Goal: Information Seeking & Learning: Learn about a topic

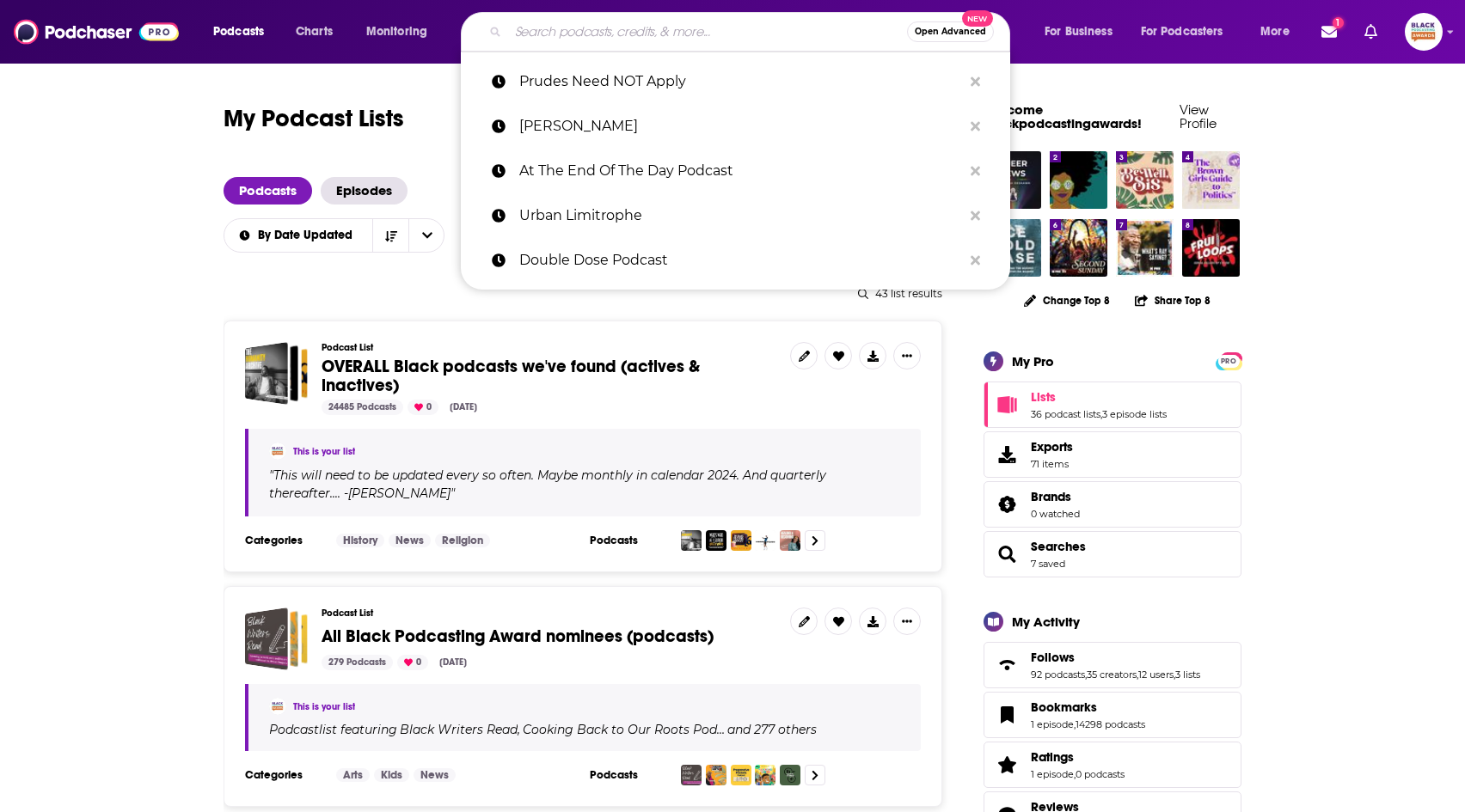
click at [584, 34] on input "Search podcasts, credits, & more..." at bounding box center [707, 32] width 399 height 27
paste input "Build to Enough"
type input "Build to Enough"
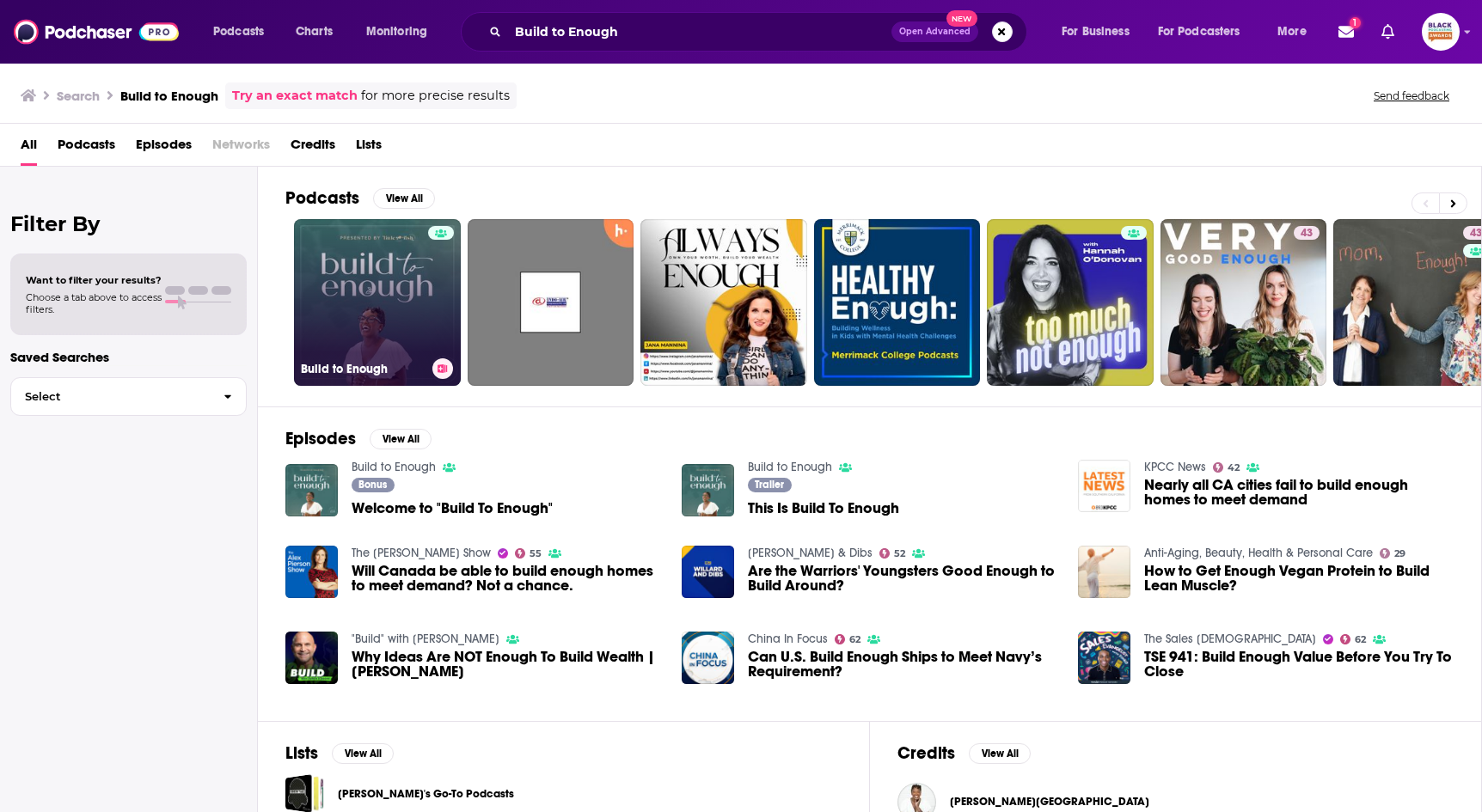
click at [443, 278] on div at bounding box center [440, 292] width 26 height 132
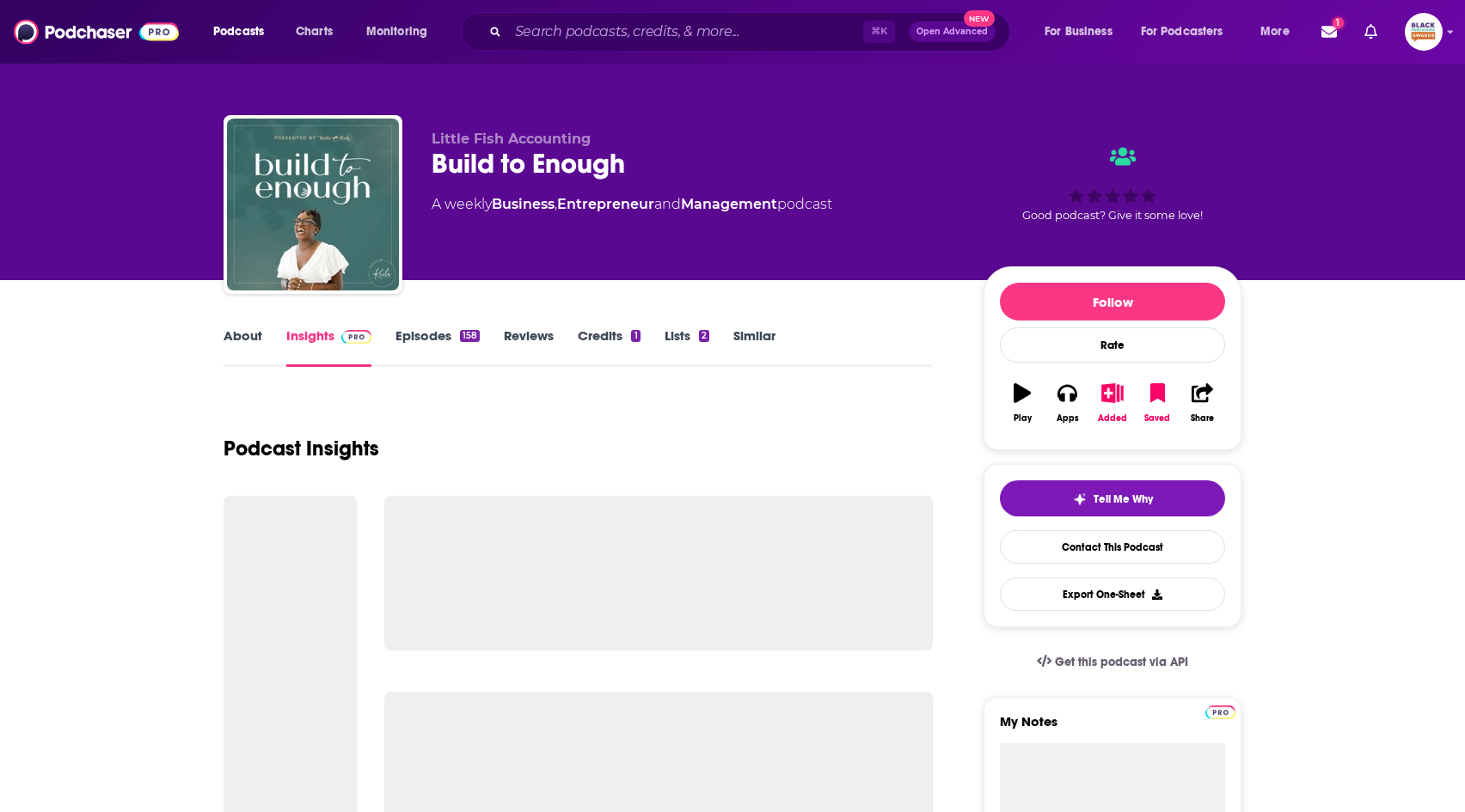
click at [251, 341] on link "About" at bounding box center [243, 347] width 39 height 40
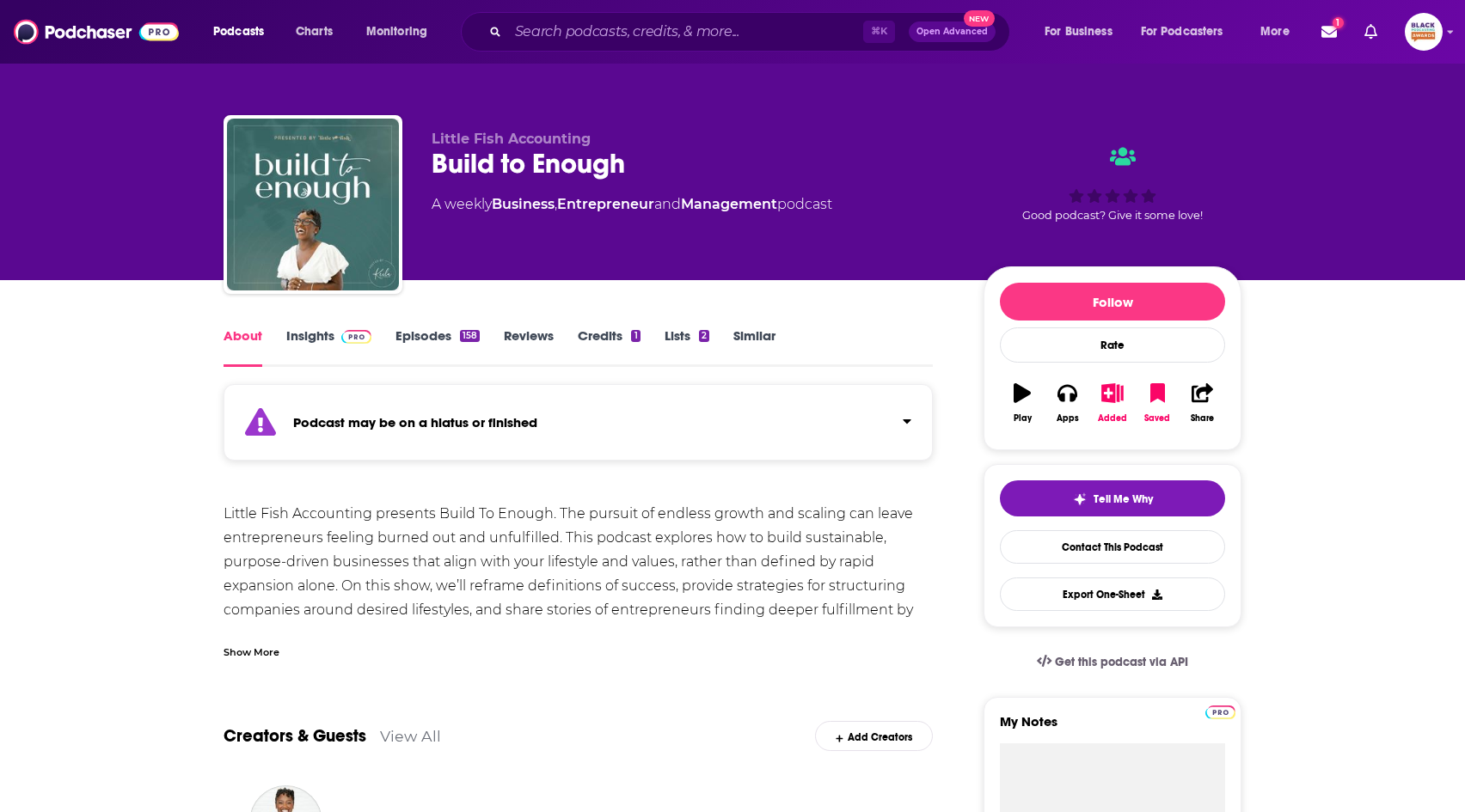
click at [247, 639] on div "Show More" at bounding box center [578, 646] width 710 height 29
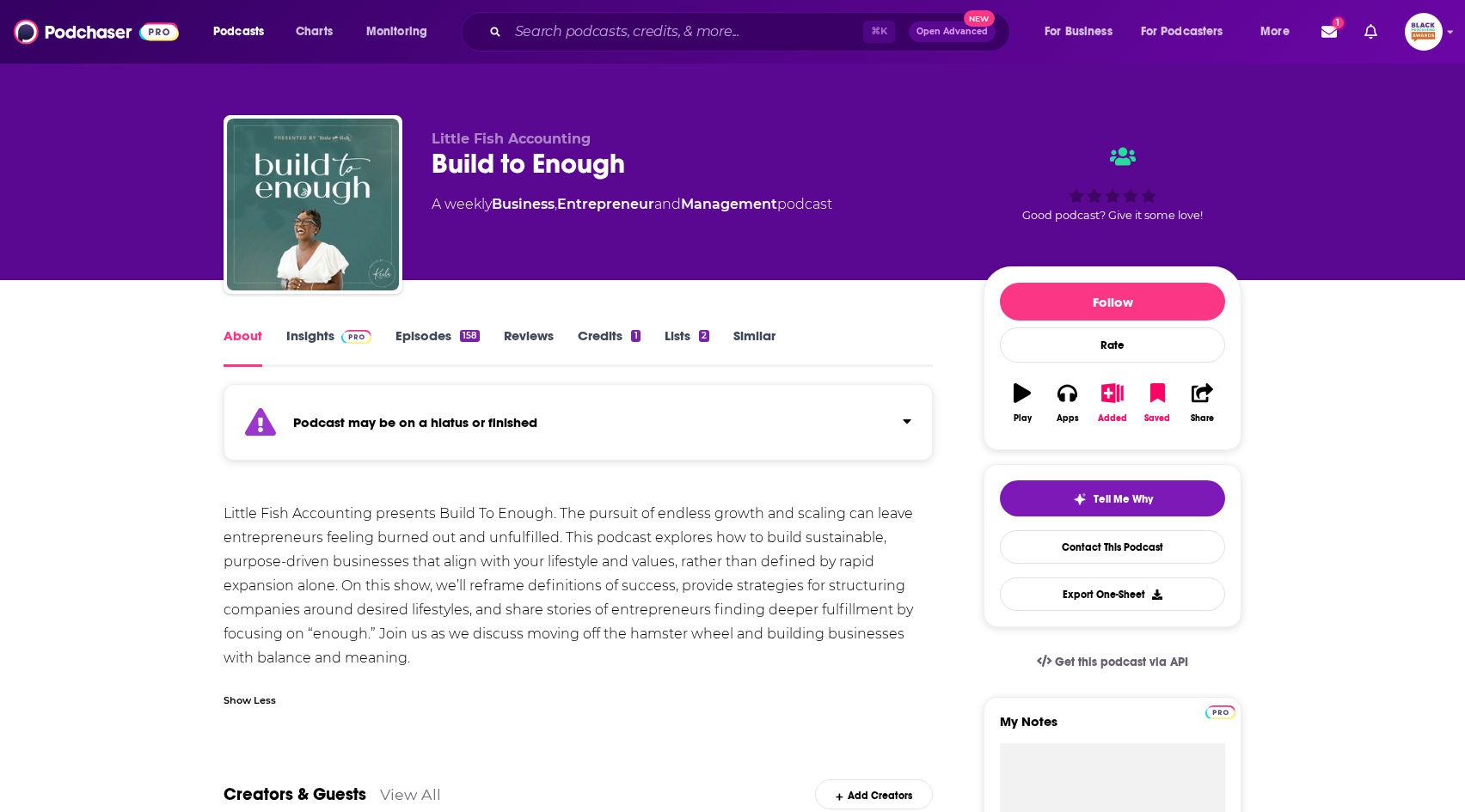
click at [330, 429] on strong "Podcast may be on a hiatus or finished" at bounding box center [415, 422] width 244 height 16
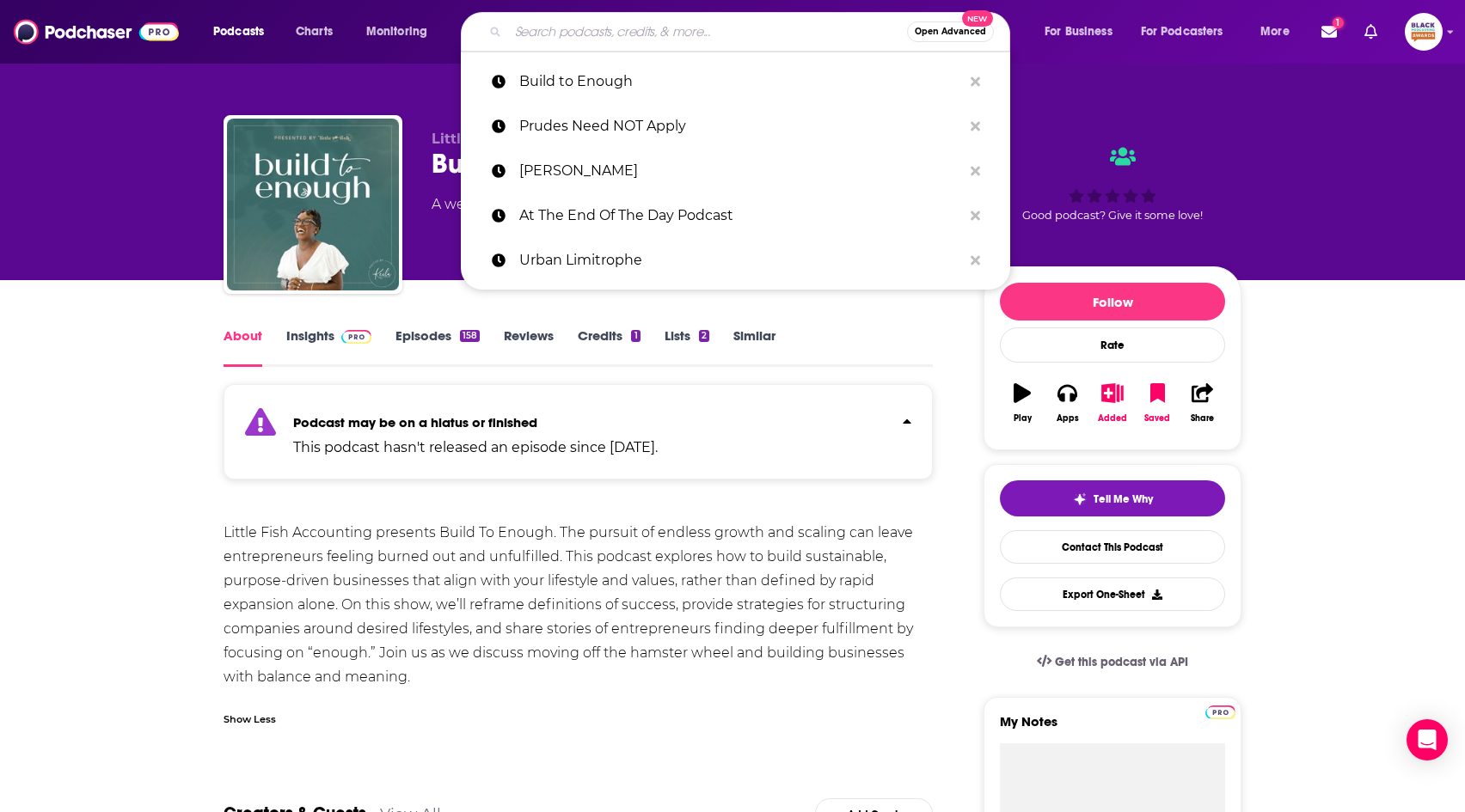
click at [592, 37] on input "Search podcasts, credits, & more..." at bounding box center [707, 32] width 399 height 27
paste input "Un(con)Trolled"
type input "Un(con)Trolled"
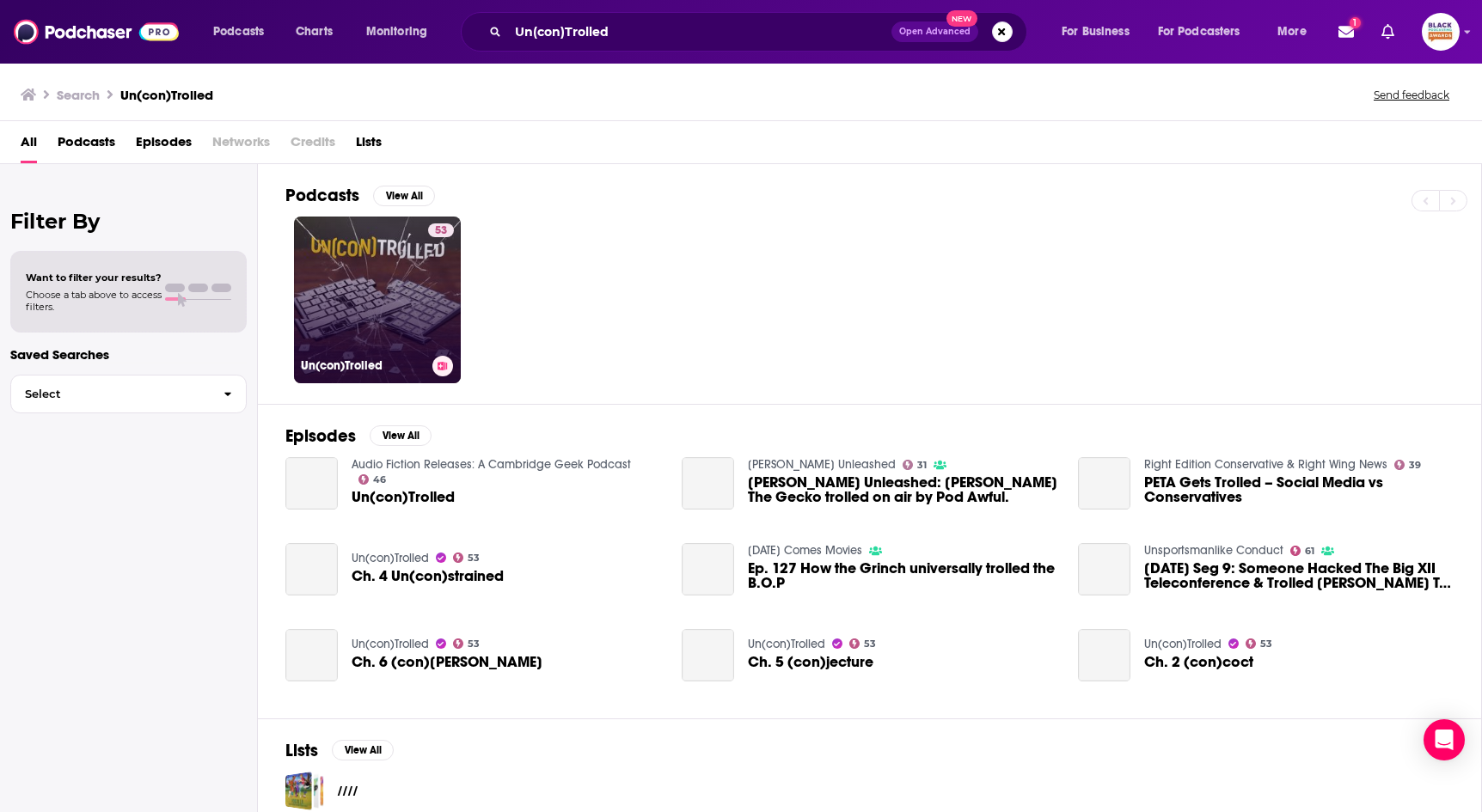
click at [390, 296] on link "53 Un(con)Trolled" at bounding box center [377, 299] width 167 height 167
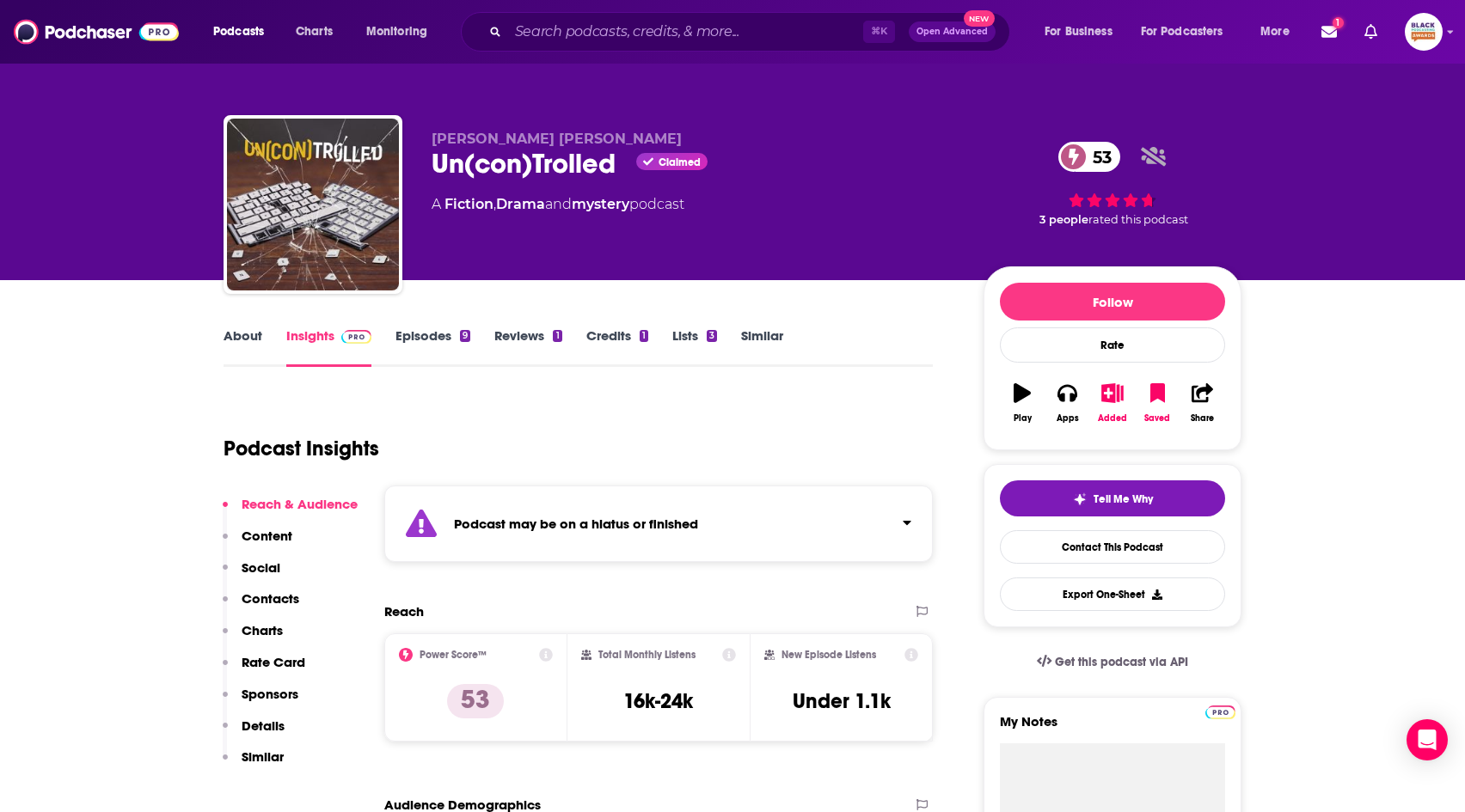
click at [249, 333] on link "About" at bounding box center [243, 347] width 39 height 40
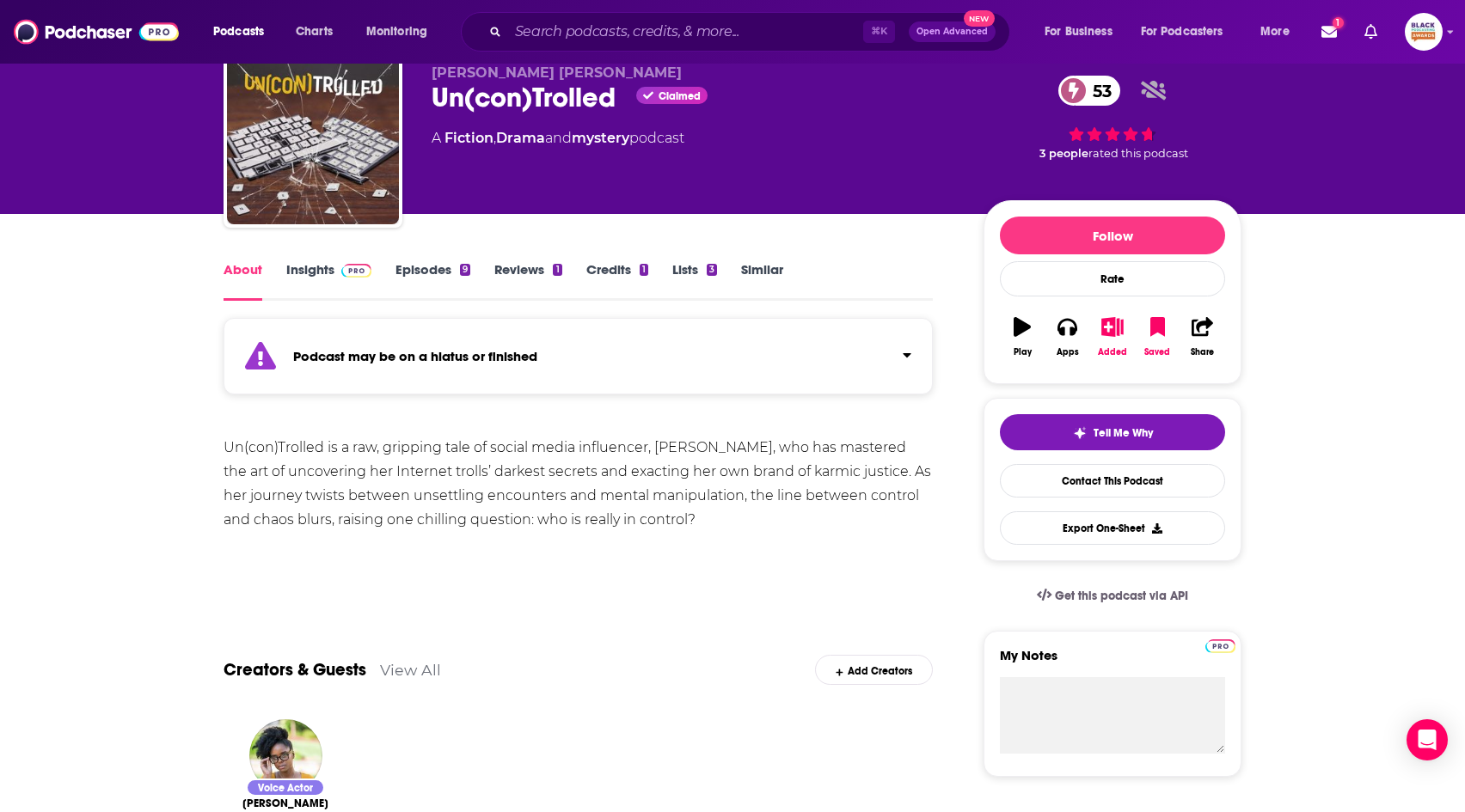
scroll to position [62, 0]
